Goal: Task Accomplishment & Management: Use online tool/utility

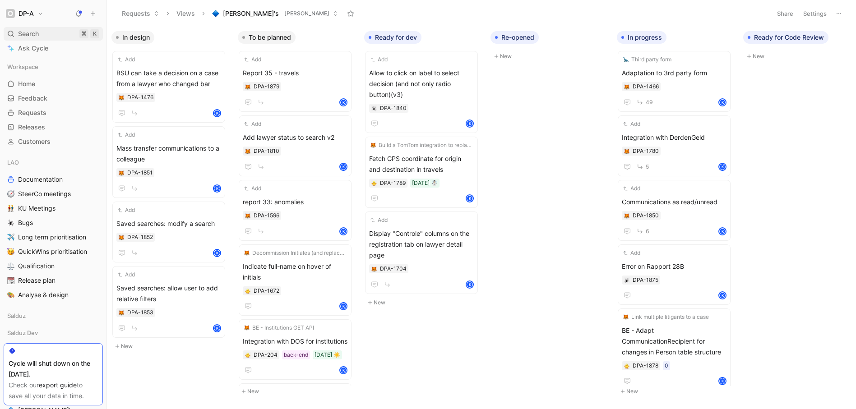
click at [24, 37] on span "Search" at bounding box center [28, 33] width 21 height 11
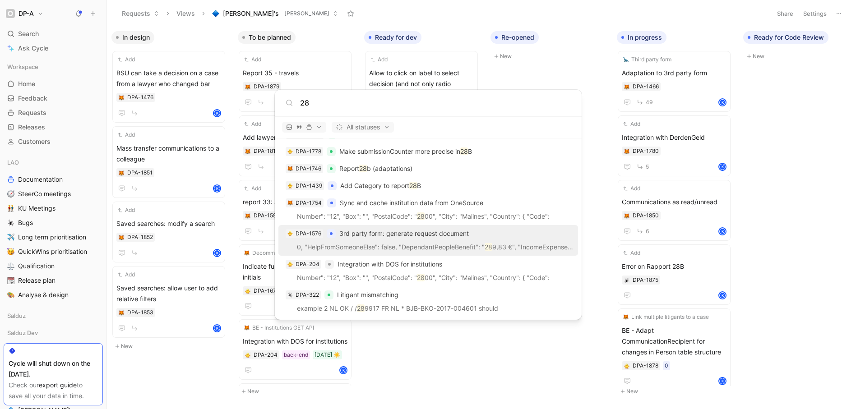
scroll to position [558, 0]
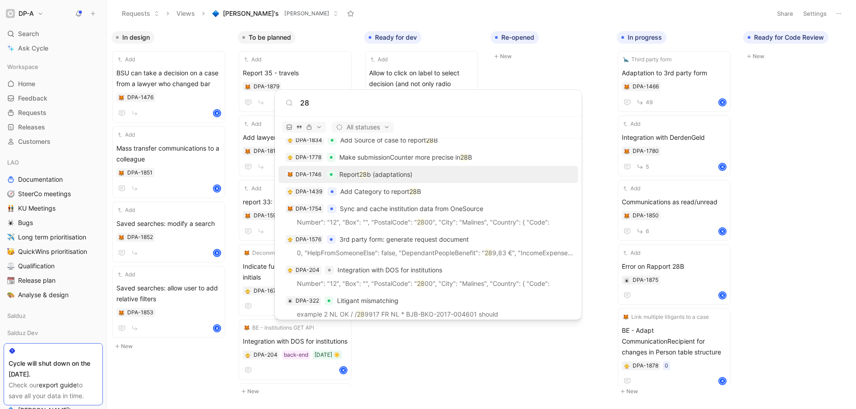
type input "28"
click at [369, 176] on p "Report 28 b (adaptations)" at bounding box center [375, 174] width 73 height 11
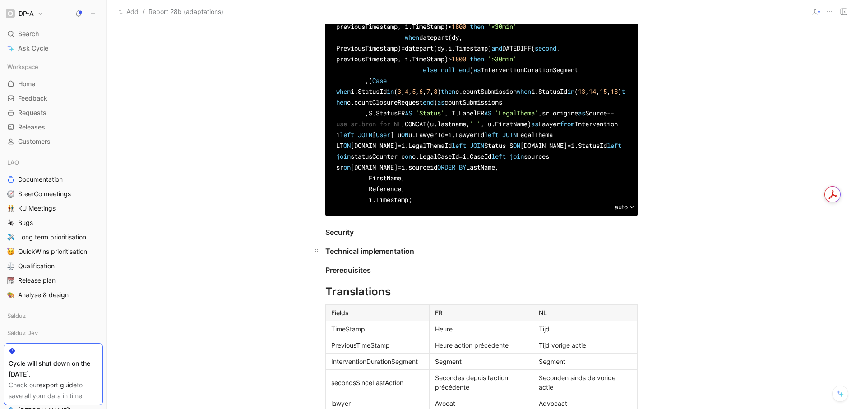
scroll to position [787, 0]
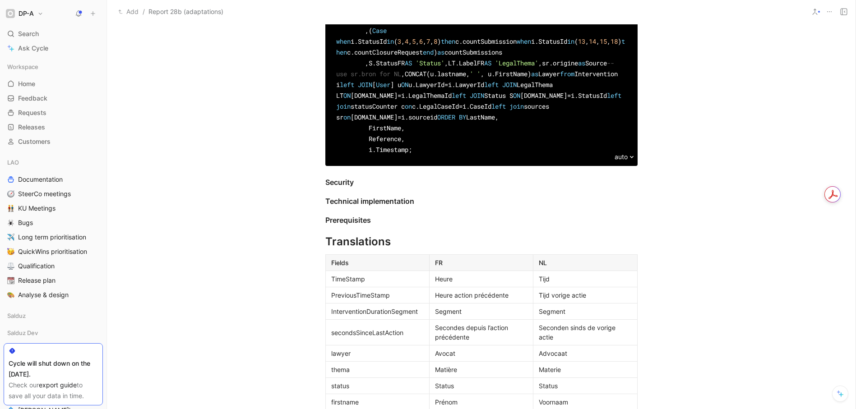
drag, startPoint x: 335, startPoint y: 116, endPoint x: 503, endPoint y: 342, distance: 281.3
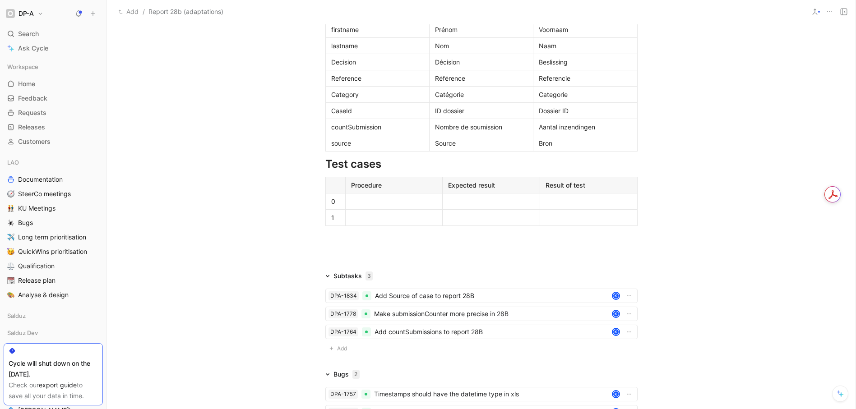
scroll to position [1278, 0]
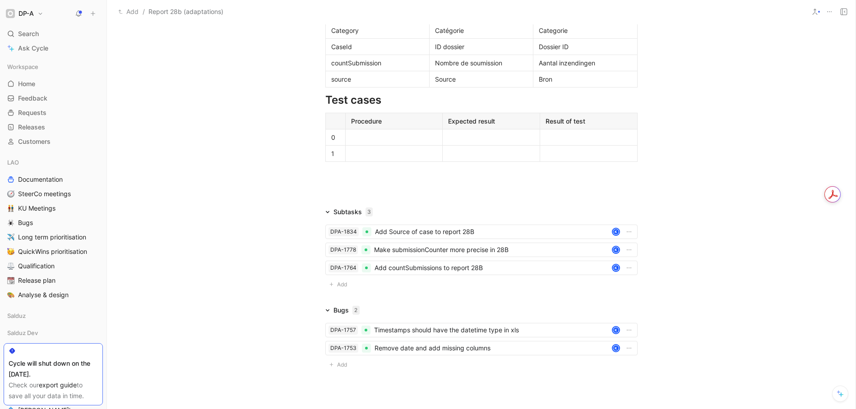
click at [571, 84] on div "Bron" at bounding box center [585, 78] width 93 height 9
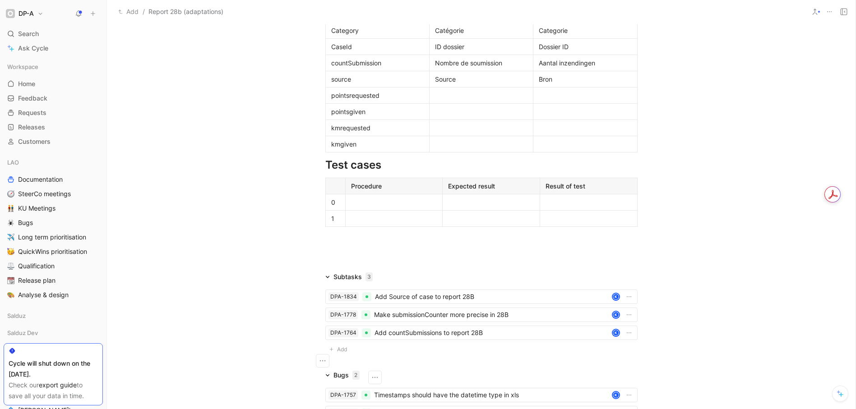
click at [449, 100] on div at bounding box center [481, 95] width 93 height 9
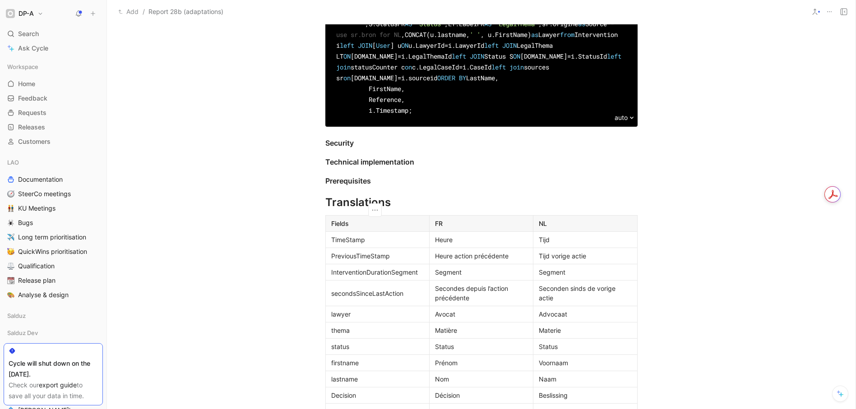
scroll to position [0, 0]
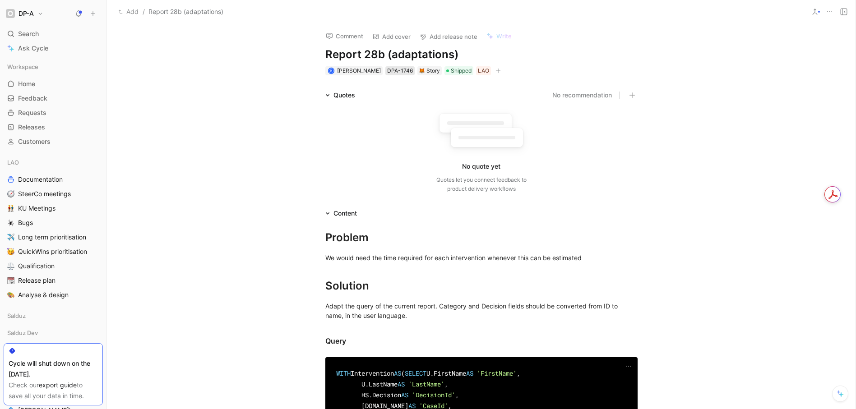
click at [393, 70] on div "DPA-1746" at bounding box center [400, 70] width 26 height 9
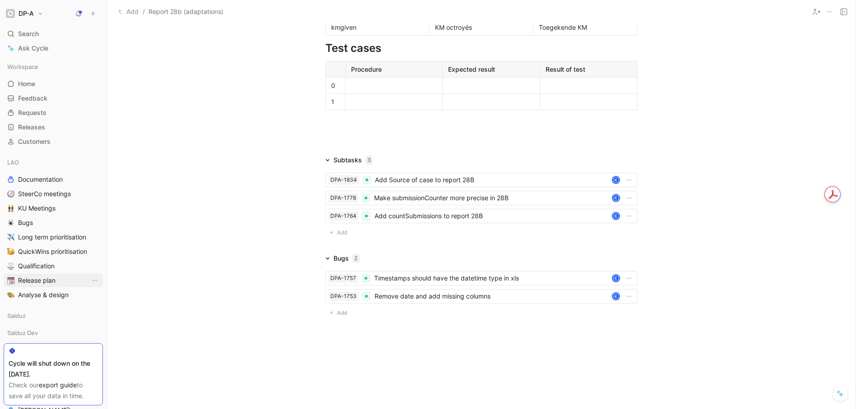
scroll to position [1612, 0]
click at [337, 234] on span "Add" at bounding box center [343, 232] width 13 height 9
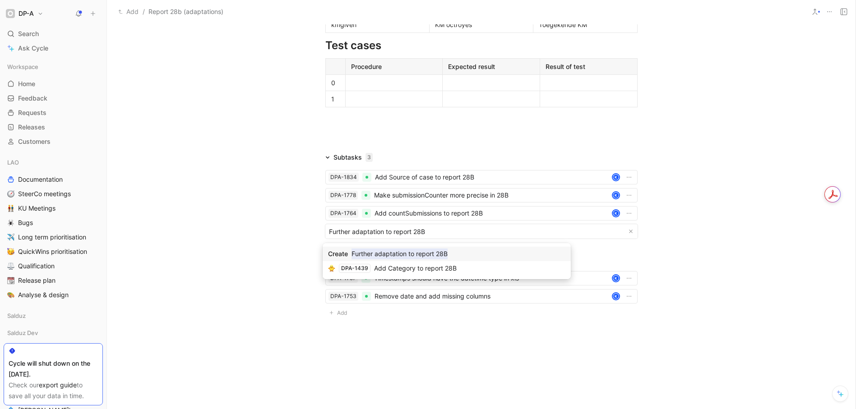
type input "Further adaptation to report 28B"
click at [398, 255] on mark "Further adaptation to report 28B" at bounding box center [400, 254] width 96 height 11
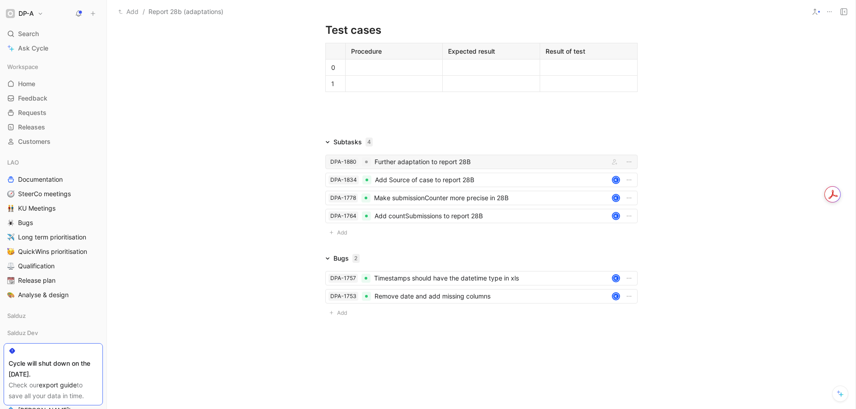
click at [405, 167] on div "Further adaptation to report 28B" at bounding box center [490, 162] width 231 height 11
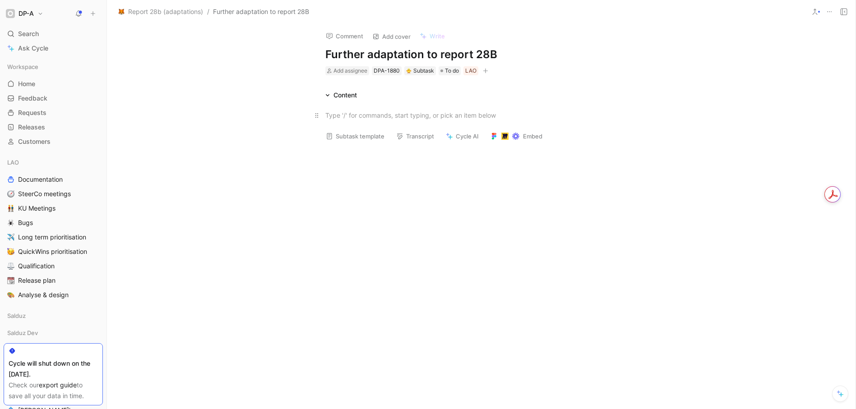
click at [347, 115] on div at bounding box center [481, 115] width 312 height 9
click at [393, 70] on div "DPA-1880" at bounding box center [387, 70] width 26 height 9
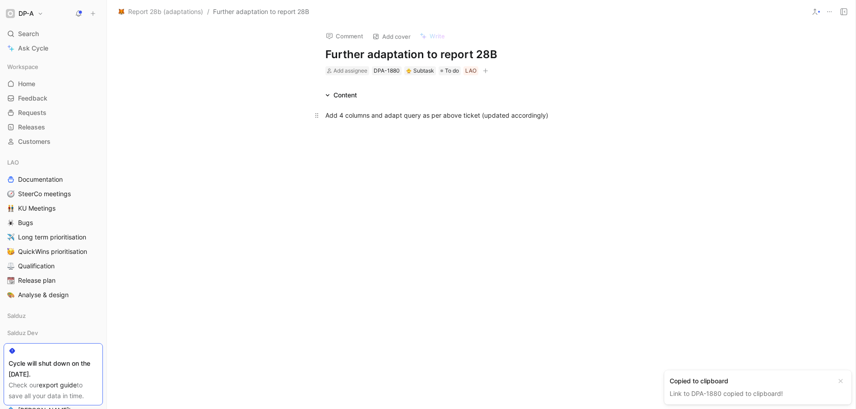
click at [552, 115] on div "Add 4 columns and adapt query as per above ticket (updated accordingly)" at bounding box center [481, 115] width 312 height 9
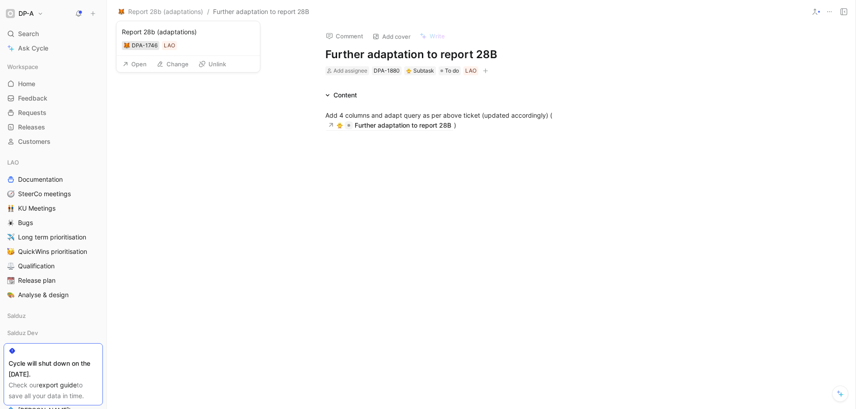
click at [140, 43] on div "DPA-1746" at bounding box center [145, 45] width 26 height 9
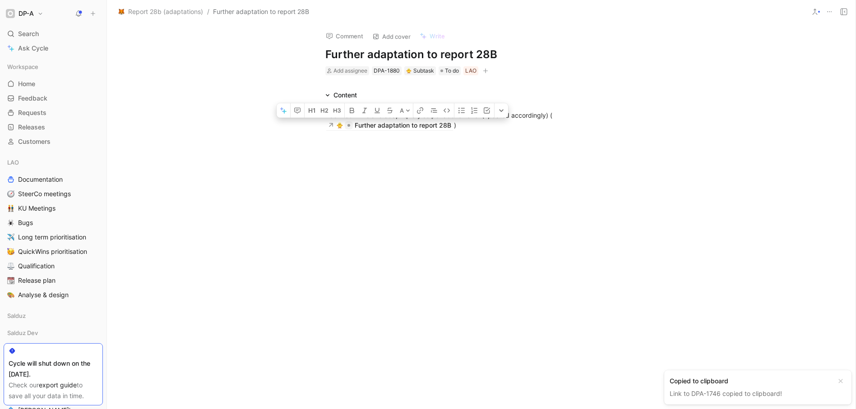
drag, startPoint x: 468, startPoint y: 129, endPoint x: 314, endPoint y: 125, distance: 154.4
click at [314, 125] on p "Add 4 columns and adapt query as per above ticket (updated accordingly) ( Furth…" at bounding box center [481, 120] width 347 height 25
click at [551, 118] on div "Add 4 columns and adapt query as per above ticket (updated accordingly) ( Repor…" at bounding box center [481, 120] width 312 height 19
click at [338, 70] on span "Add assignee" at bounding box center [351, 70] width 34 height 7
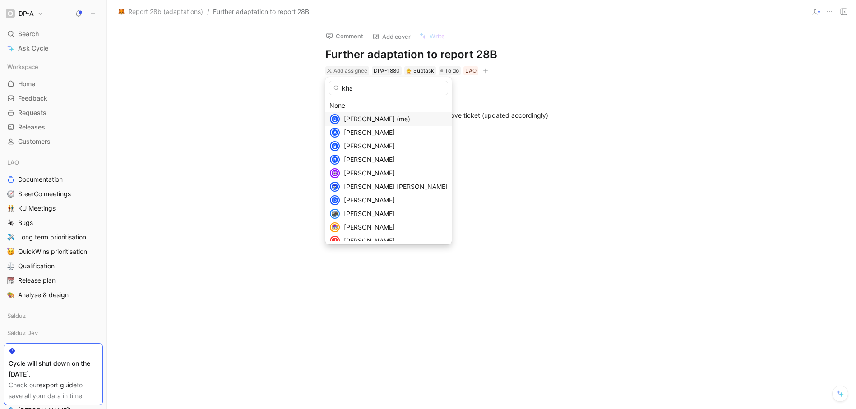
type input "khal"
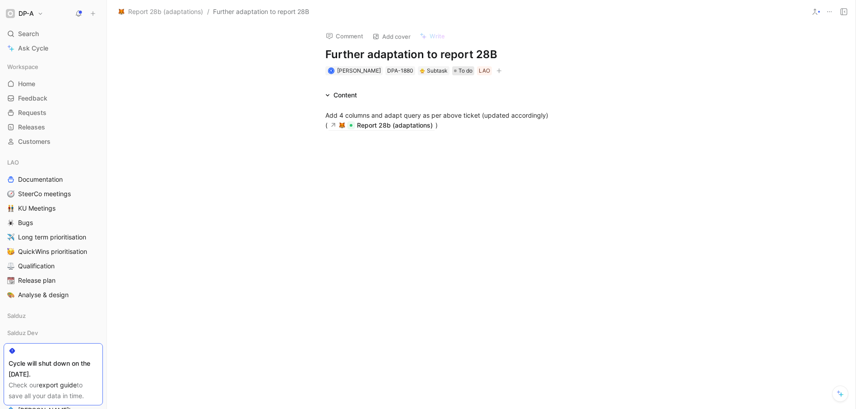
click at [459, 72] on span "To do" at bounding box center [466, 70] width 14 height 9
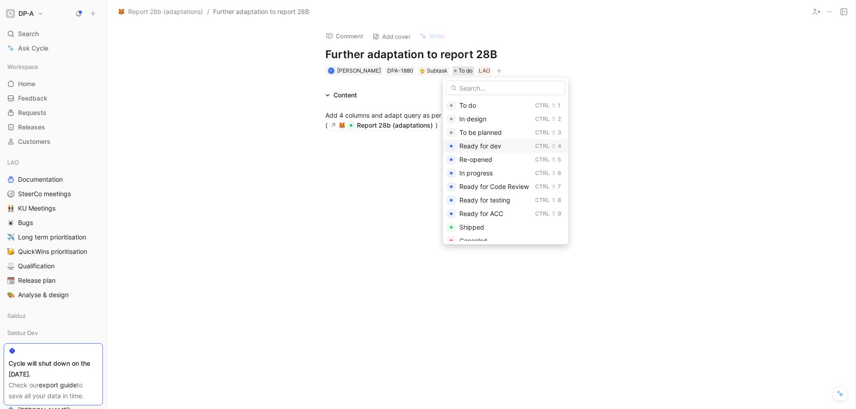
click at [493, 145] on span "Ready for dev" at bounding box center [481, 146] width 42 height 8
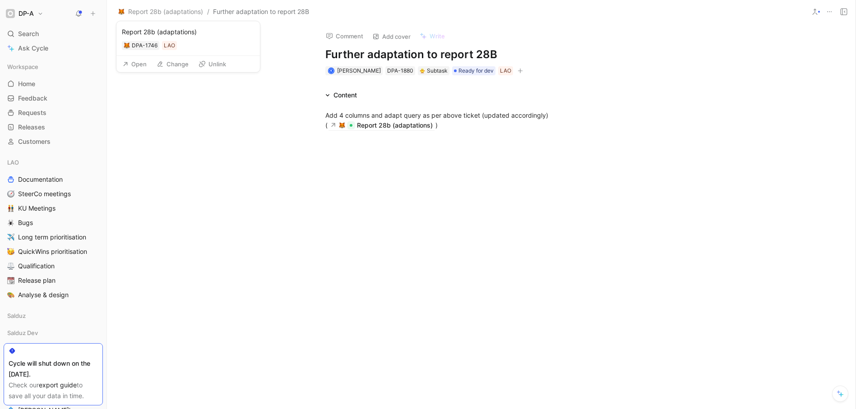
click at [142, 67] on button "Open" at bounding box center [134, 64] width 33 height 13
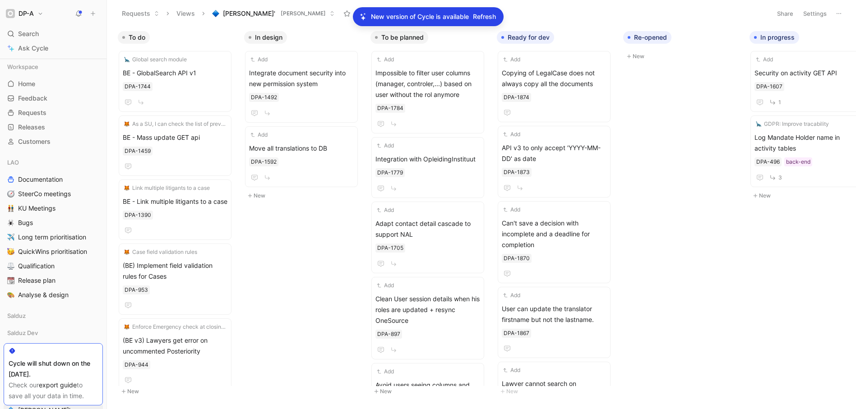
scroll to position [0, 180]
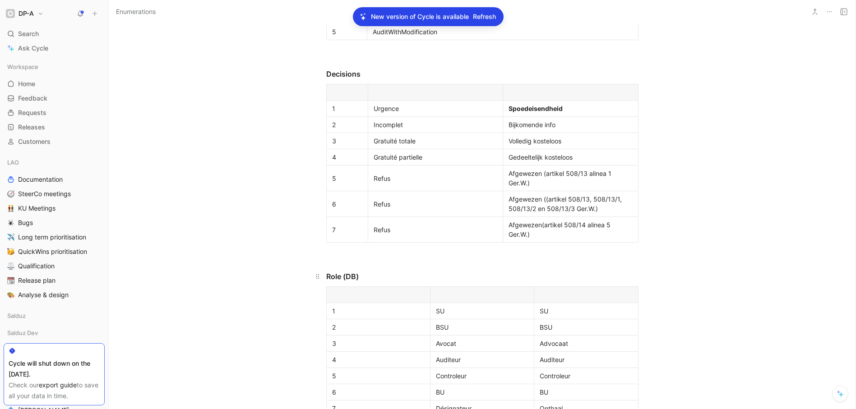
scroll to position [1249, 0]
